Goal: Task Accomplishment & Management: Use online tool/utility

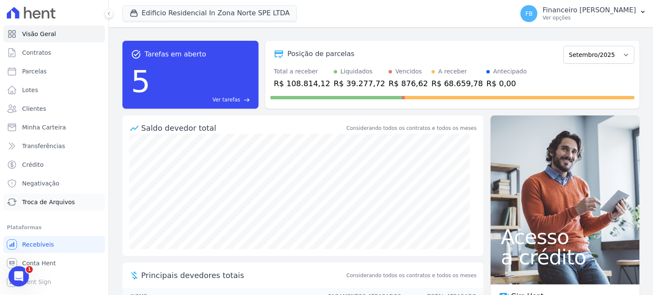
click at [52, 205] on span "Troca de Arquivos" at bounding box center [48, 202] width 53 height 8
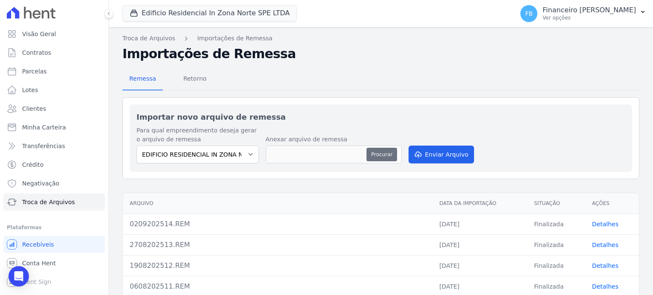
click at [384, 148] on button "Procurar" at bounding box center [381, 155] width 31 height 14
type input "1509202515.REM"
click at [446, 151] on button "Enviar Arquivo" at bounding box center [440, 155] width 65 height 18
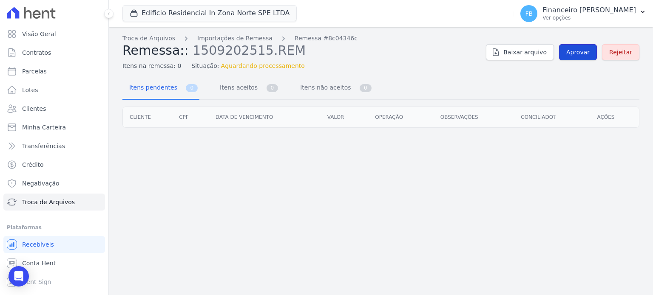
click at [589, 53] on span "Aprovar" at bounding box center [577, 52] width 23 height 8
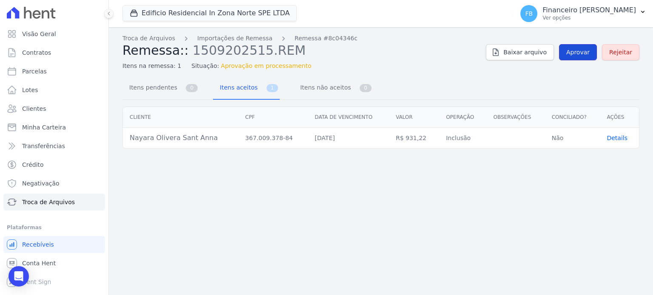
click at [589, 54] on span "Aprovar" at bounding box center [577, 52] width 23 height 8
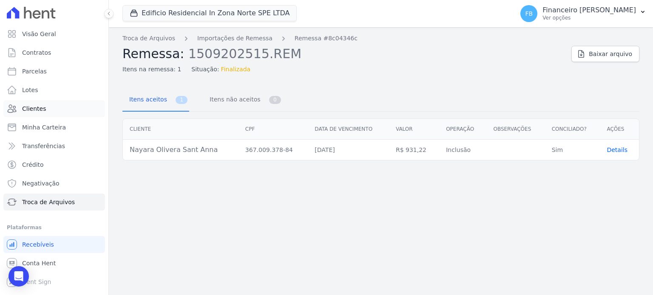
click at [43, 109] on span "Clientes" at bounding box center [34, 109] width 24 height 8
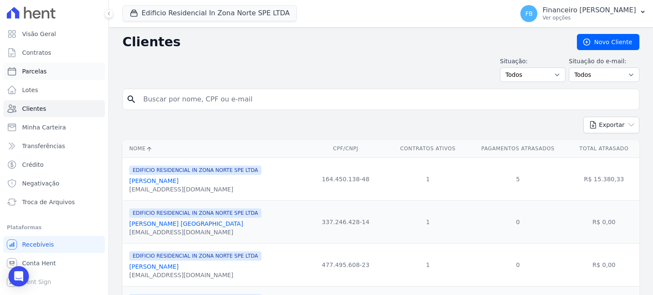
click at [51, 70] on link "Parcelas" at bounding box center [54, 71] width 102 height 17
select select
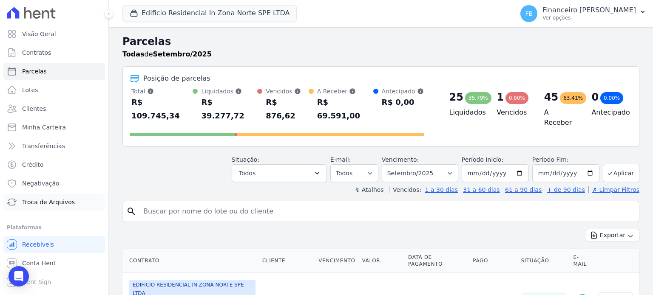
click at [58, 201] on span "Troca de Arquivos" at bounding box center [48, 202] width 53 height 8
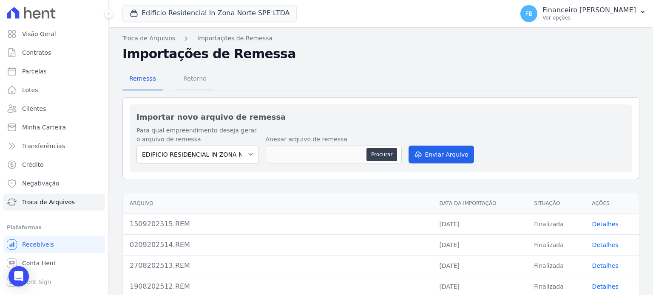
click at [200, 78] on span "Retorno" at bounding box center [195, 78] width 34 height 17
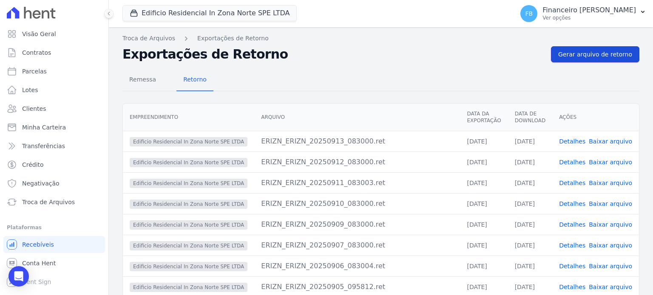
click at [597, 54] on span "Gerar arquivo de retorno" at bounding box center [595, 54] width 74 height 8
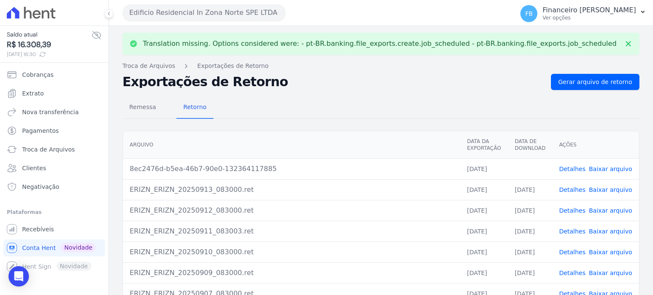
click at [603, 168] on link "Baixar arquivo" at bounding box center [610, 169] width 43 height 7
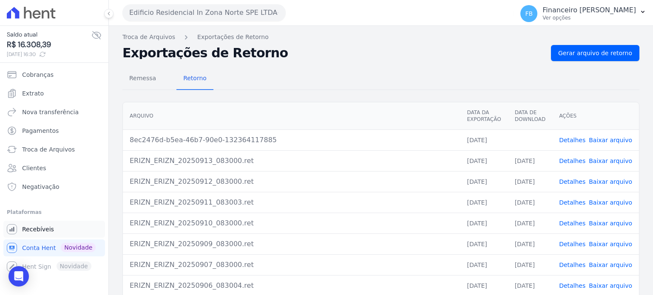
click at [52, 227] on link "Recebíveis" at bounding box center [54, 229] width 102 height 17
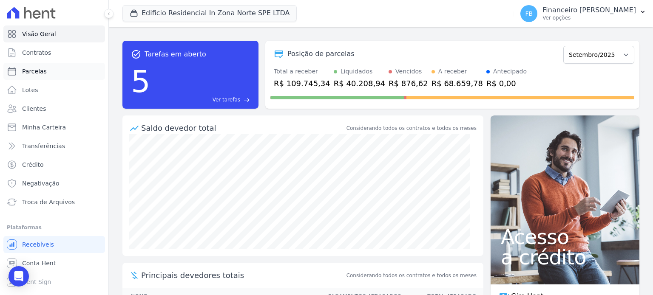
click at [49, 74] on link "Parcelas" at bounding box center [54, 71] width 102 height 17
select select
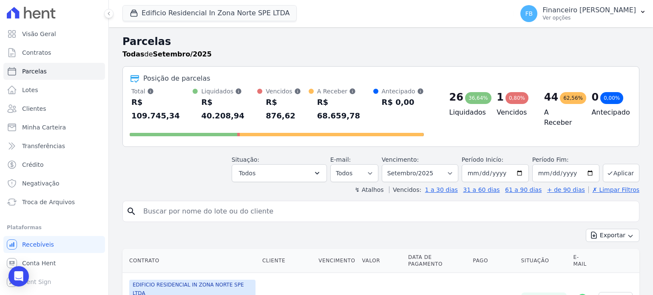
click at [200, 203] on input "search" at bounding box center [386, 211] width 497 height 17
type input "nayara"
select select
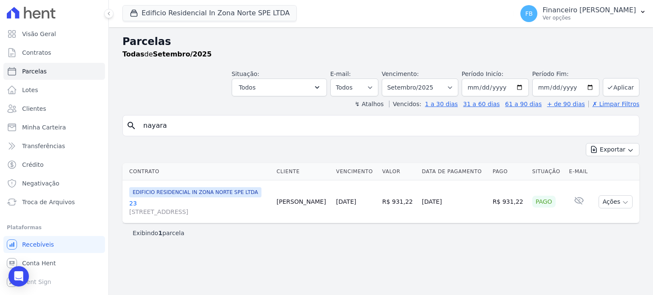
click at [133, 204] on link "23 [STREET_ADDRESS][PERSON_NAME]" at bounding box center [199, 207] width 141 height 17
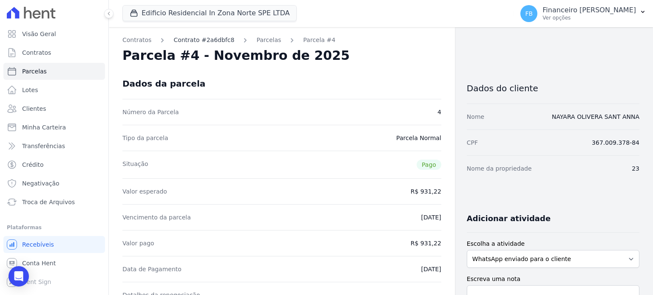
click at [216, 38] on link "Contrato #2a6dbfc8" at bounding box center [203, 40] width 61 height 9
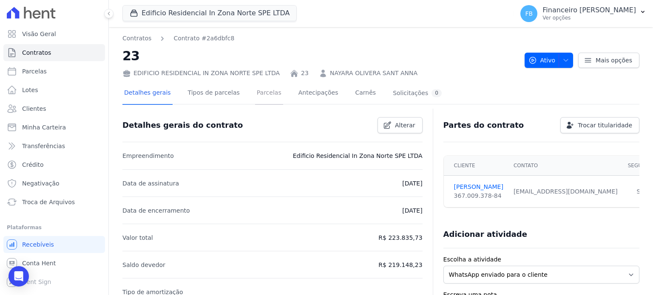
click at [261, 93] on link "Parcelas" at bounding box center [269, 93] width 28 height 23
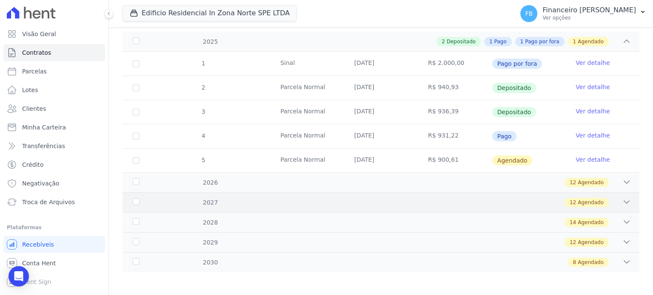
scroll to position [128, 0]
click at [597, 133] on link "Ver detalhe" at bounding box center [592, 134] width 34 height 8
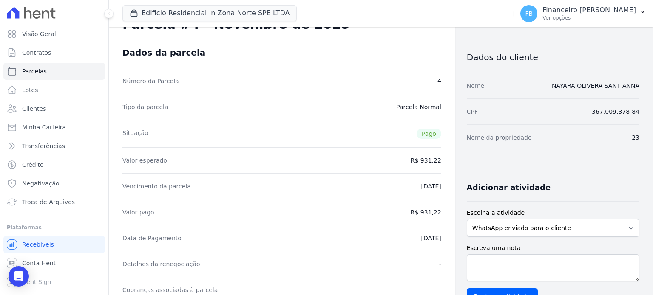
scroll to position [30, 0]
click at [547, 232] on select "WhatsApp enviado para o cliente Adicionar um comentário Ligação feita para o cl…" at bounding box center [553, 229] width 173 height 18
click at [298, 100] on div "Tipo da parcela [GEOGRAPHIC_DATA]" at bounding box center [281, 108] width 319 height 26
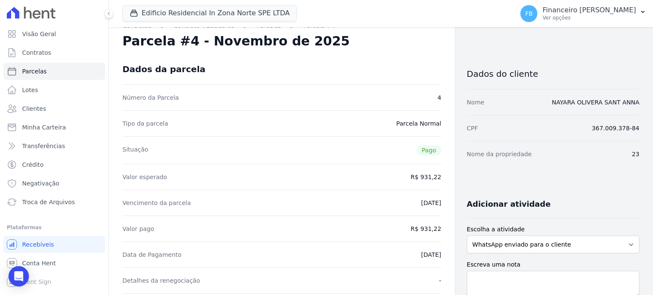
scroll to position [0, 0]
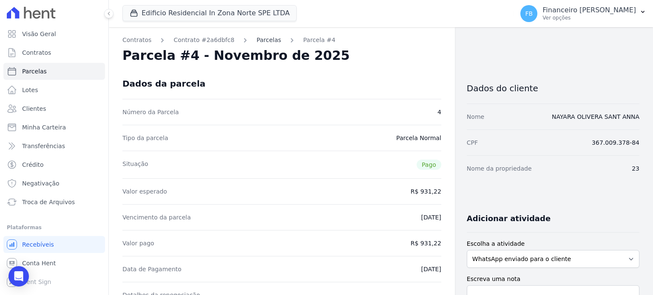
click at [256, 41] on link "Parcelas" at bounding box center [268, 40] width 25 height 9
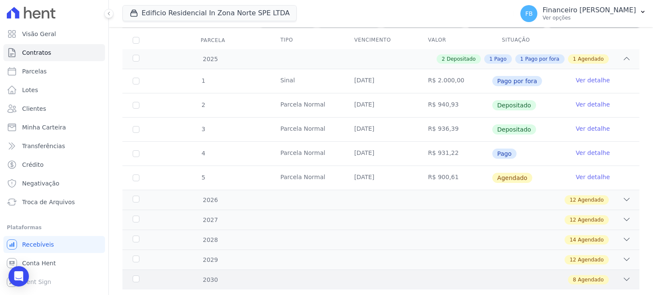
scroll to position [127, 0]
